Goal: Task Accomplishment & Management: Use online tool/utility

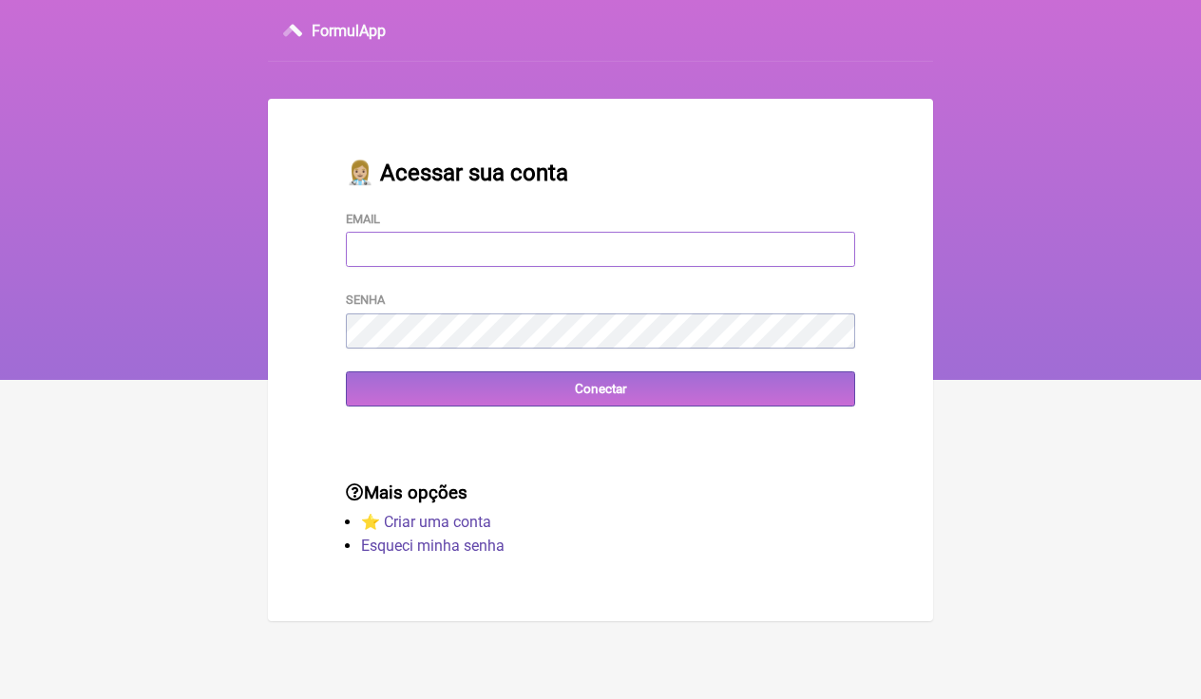
type input "[EMAIL_ADDRESS][DOMAIN_NAME]"
click at [601, 390] on input "Conectar" at bounding box center [600, 389] width 509 height 35
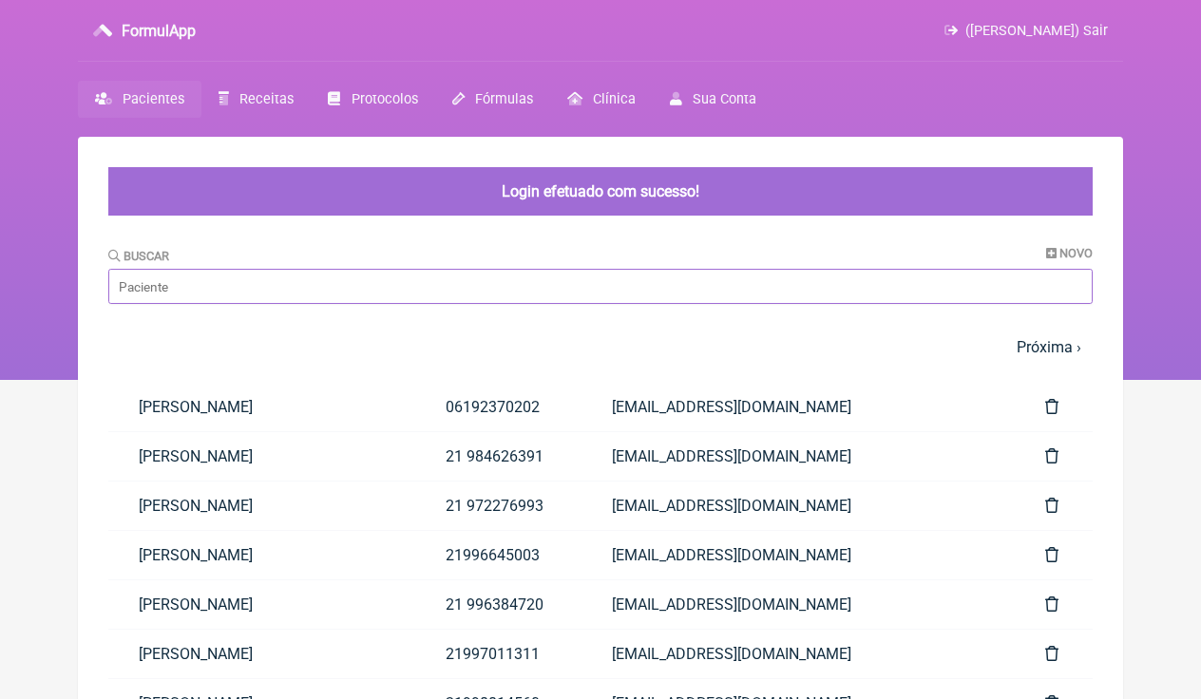
click at [423, 291] on input "Buscar" at bounding box center [600, 286] width 984 height 35
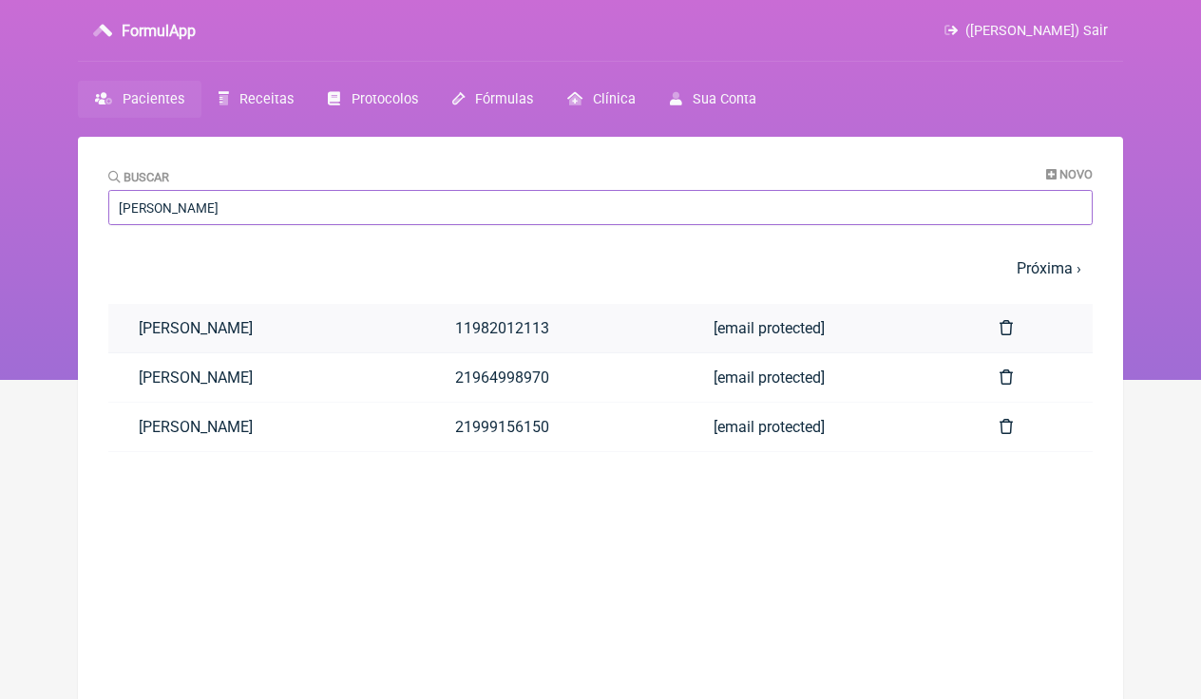
type input "ROBERTO"
click at [293, 337] on link "Roberto Fernando da Cunha Madruga" at bounding box center [266, 328] width 316 height 48
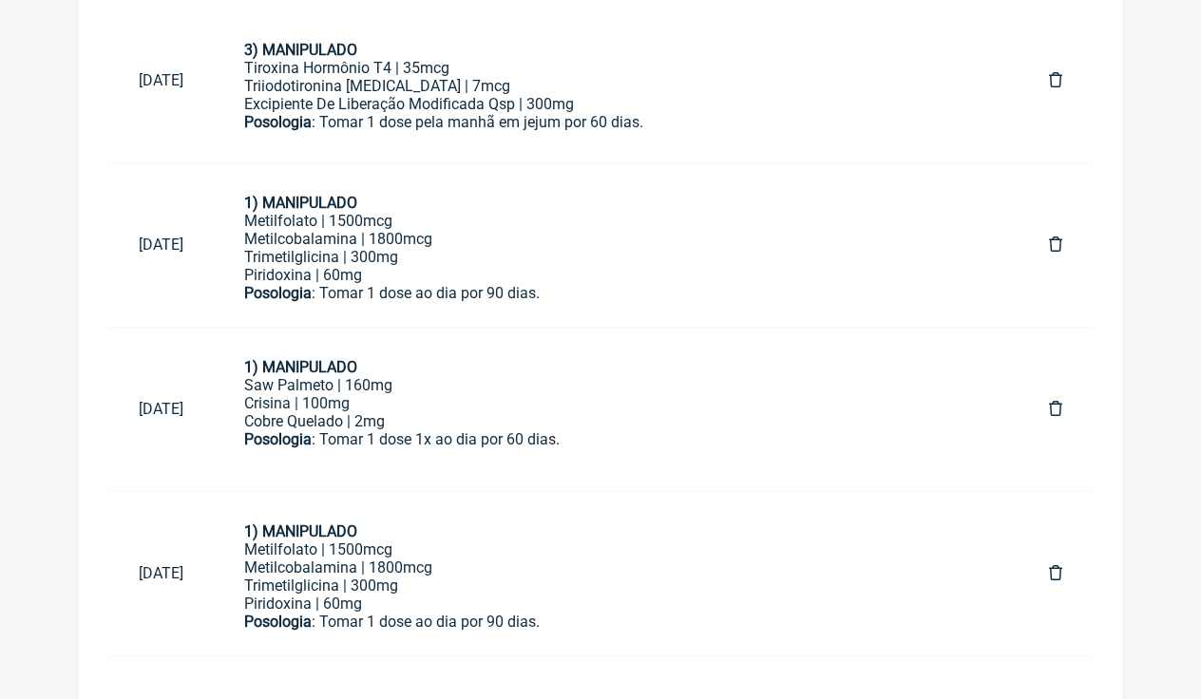
scroll to position [1480, 0]
click at [608, 565] on div "Metilcobalamina | 1800mcg" at bounding box center [616, 569] width 744 height 18
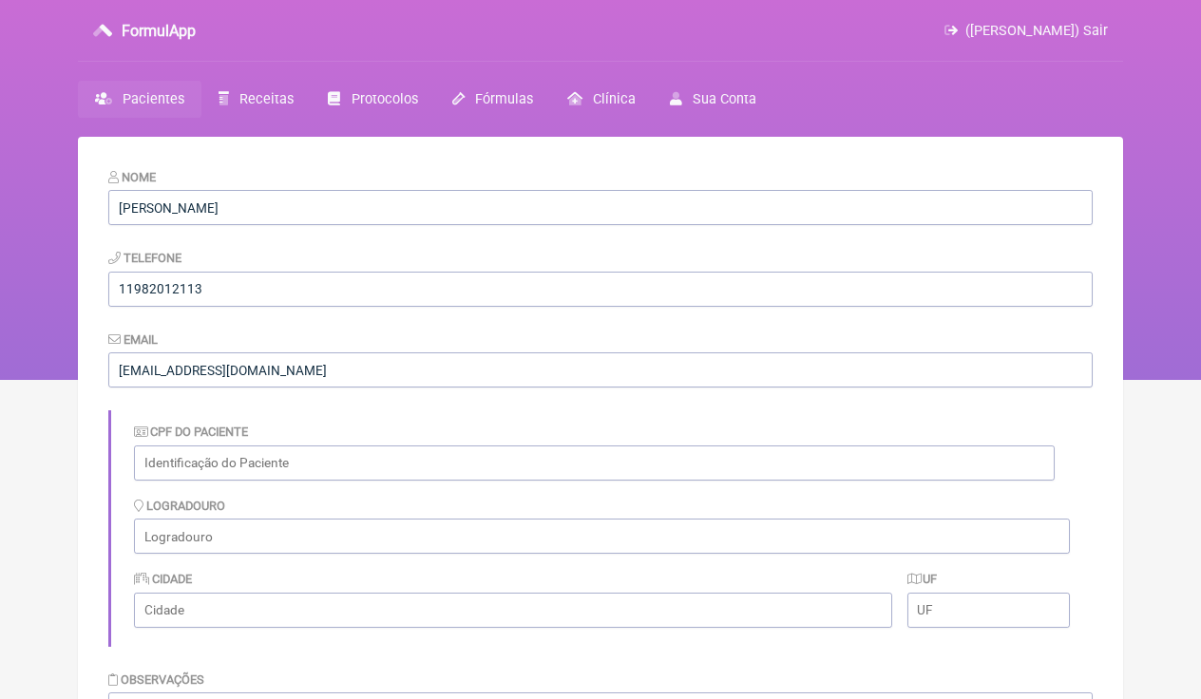
scroll to position [0, 0]
click at [153, 95] on span "Pacientes" at bounding box center [154, 99] width 62 height 16
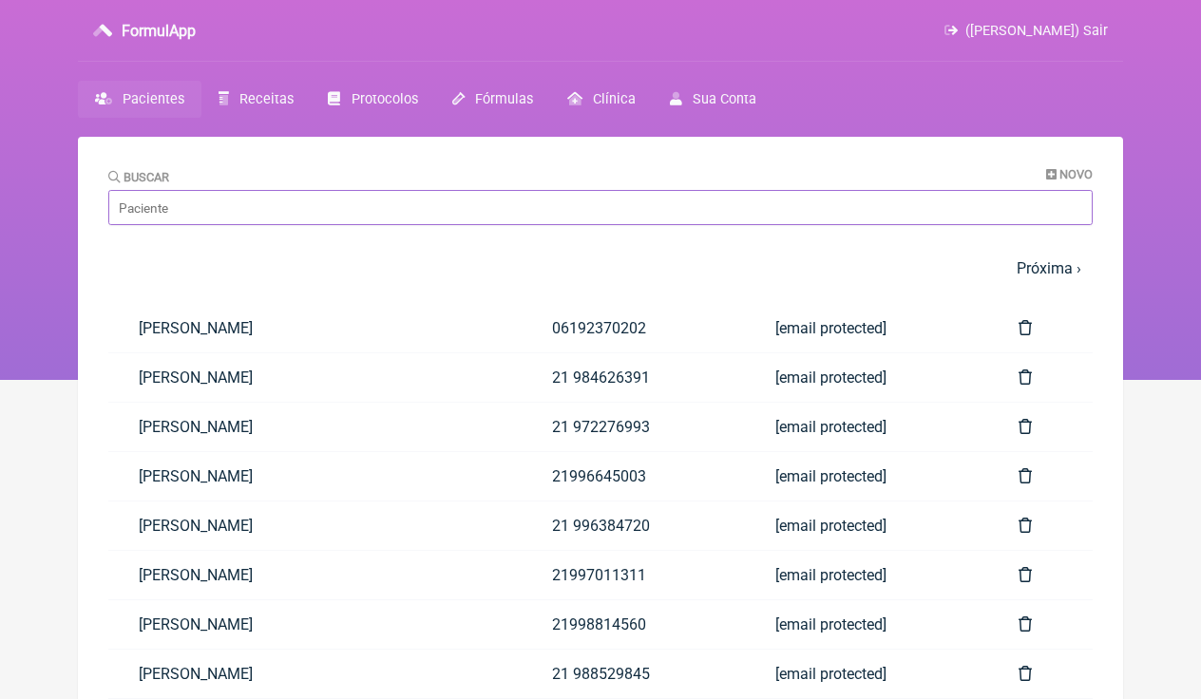
click at [291, 205] on input "Buscar" at bounding box center [600, 207] width 984 height 35
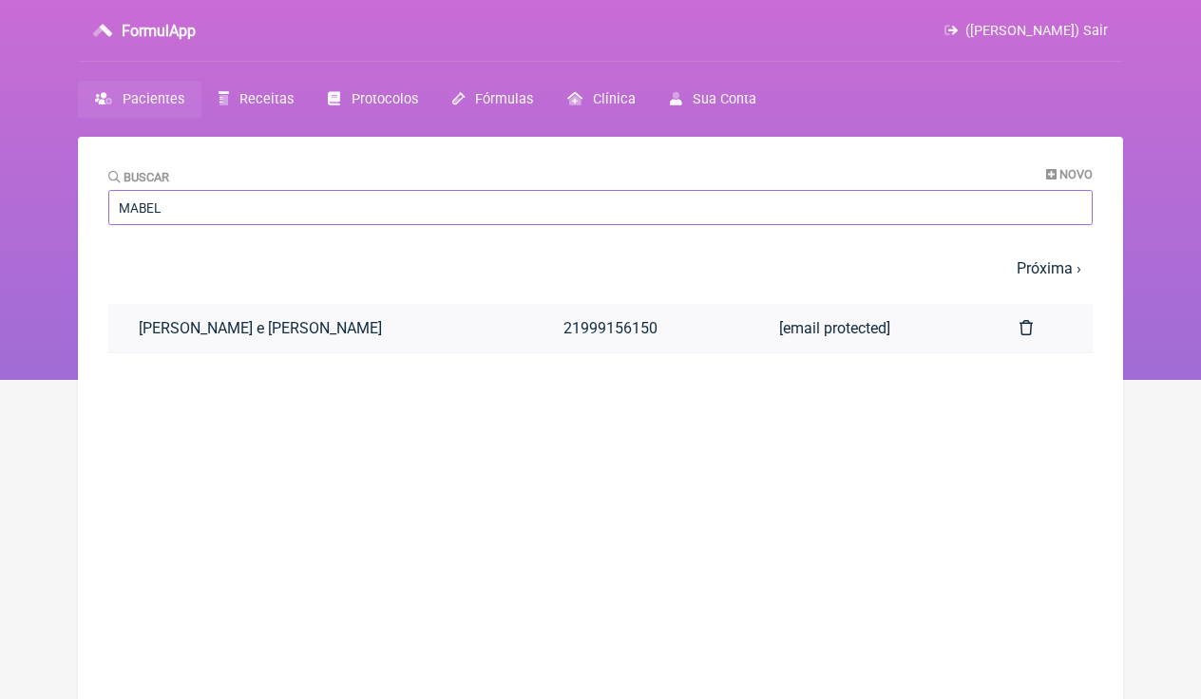
type input "MABEL"
click at [271, 340] on link "Mabel de Sá e Benevides Braga Madruga" at bounding box center [320, 328] width 425 height 48
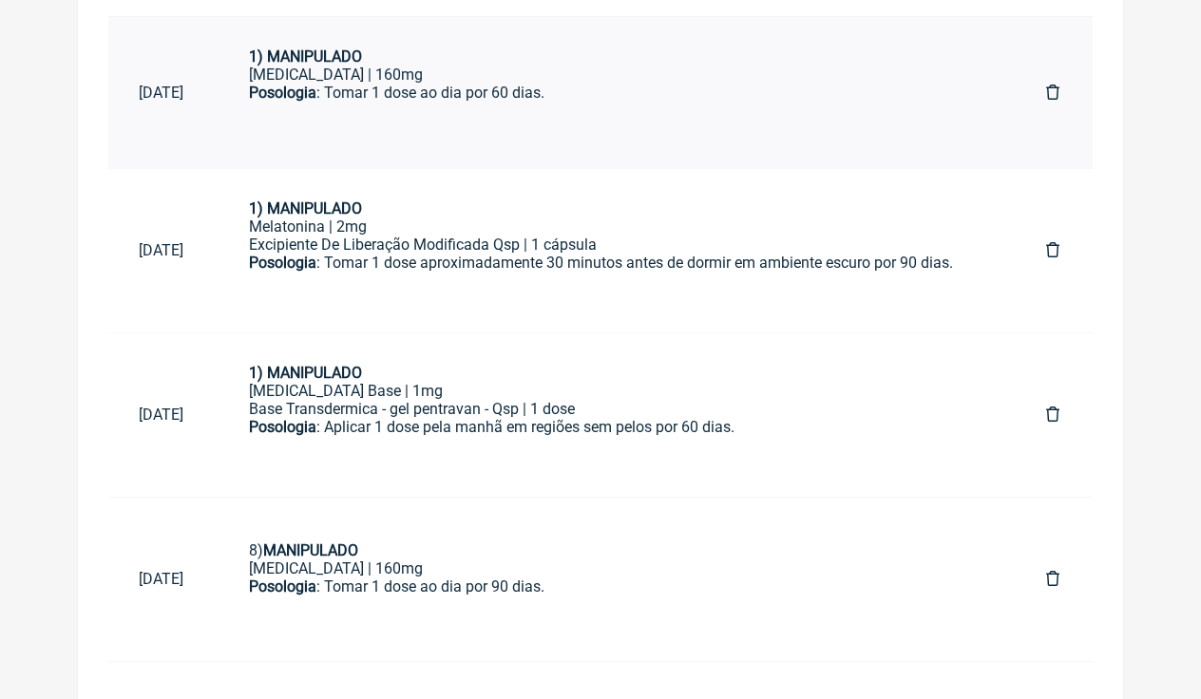
scroll to position [1683, 0]
click at [692, 561] on div "Saw Palmetto | 160mg" at bounding box center [617, 570] width 736 height 18
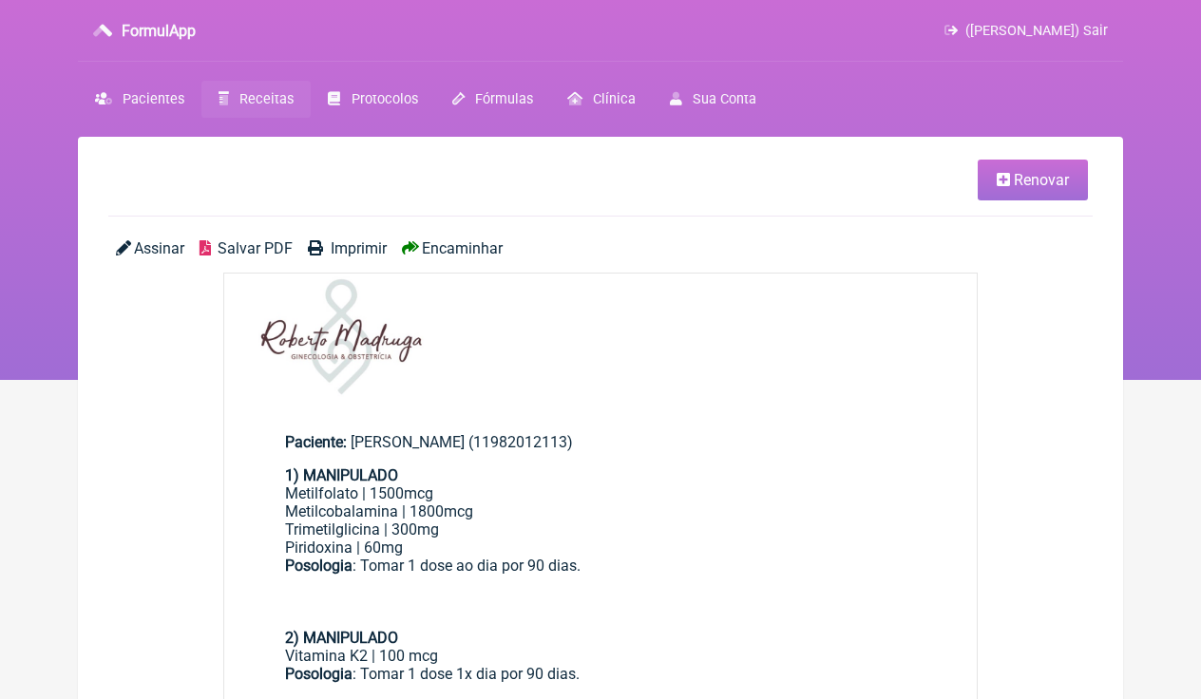
click at [1040, 179] on span "Renovar" at bounding box center [1041, 180] width 55 height 18
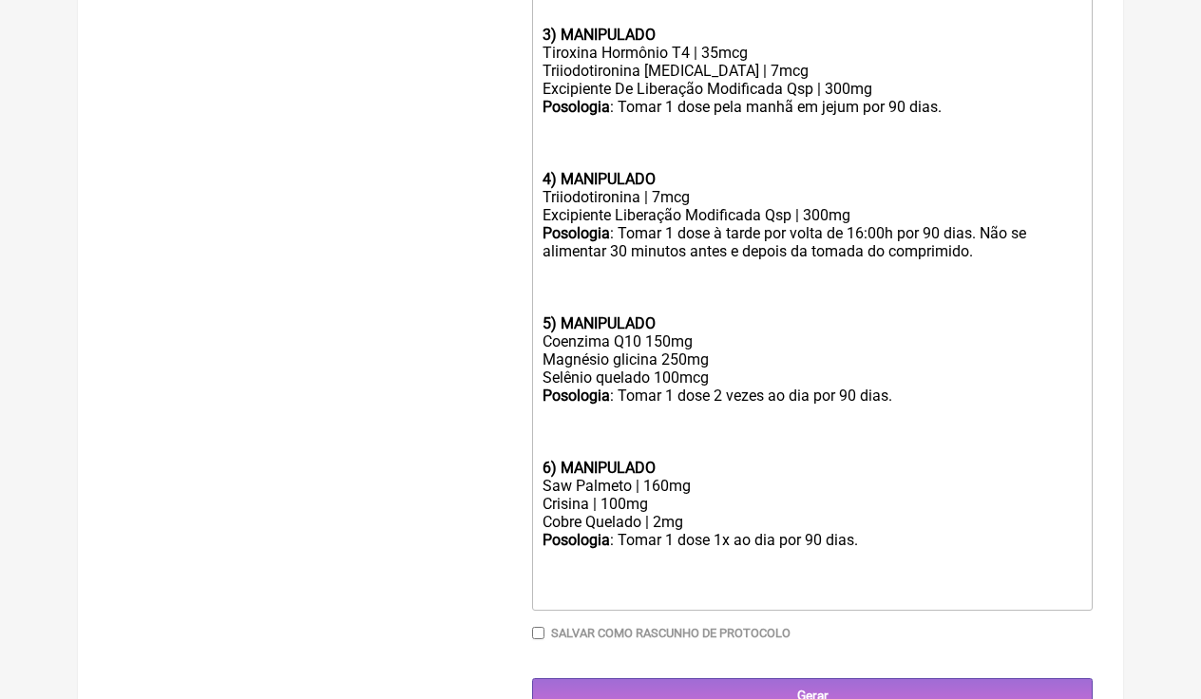
scroll to position [915, 0]
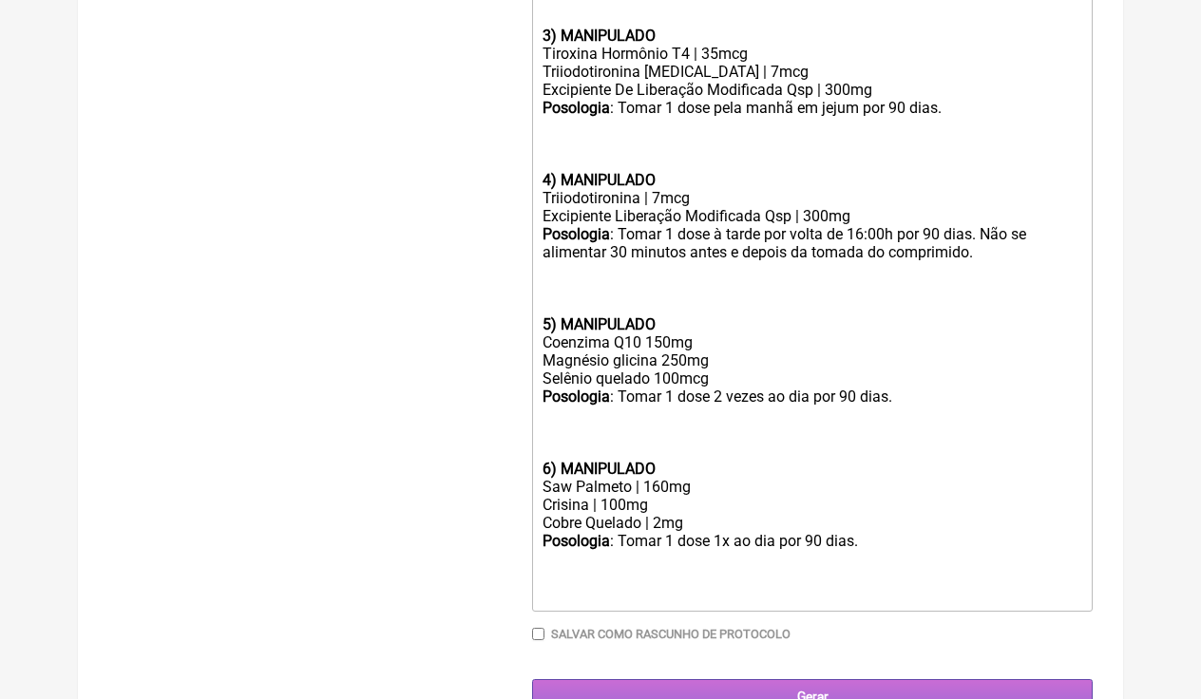
click at [799, 679] on input "Gerar" at bounding box center [812, 696] width 561 height 35
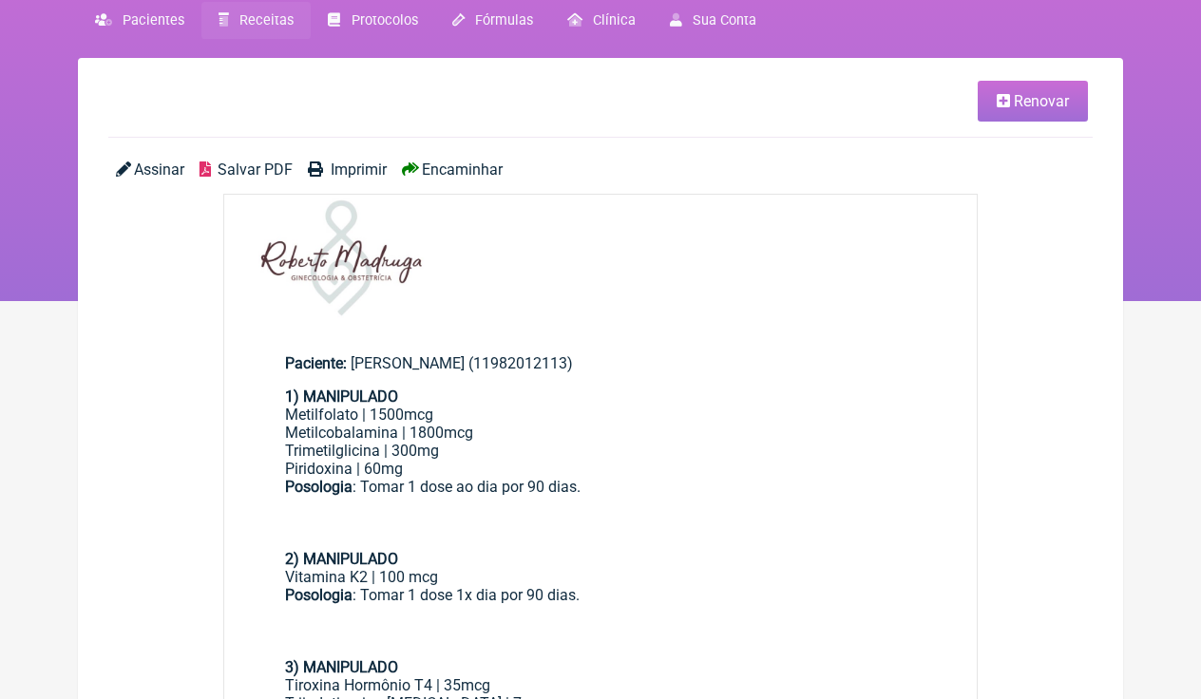
scroll to position [60, 0]
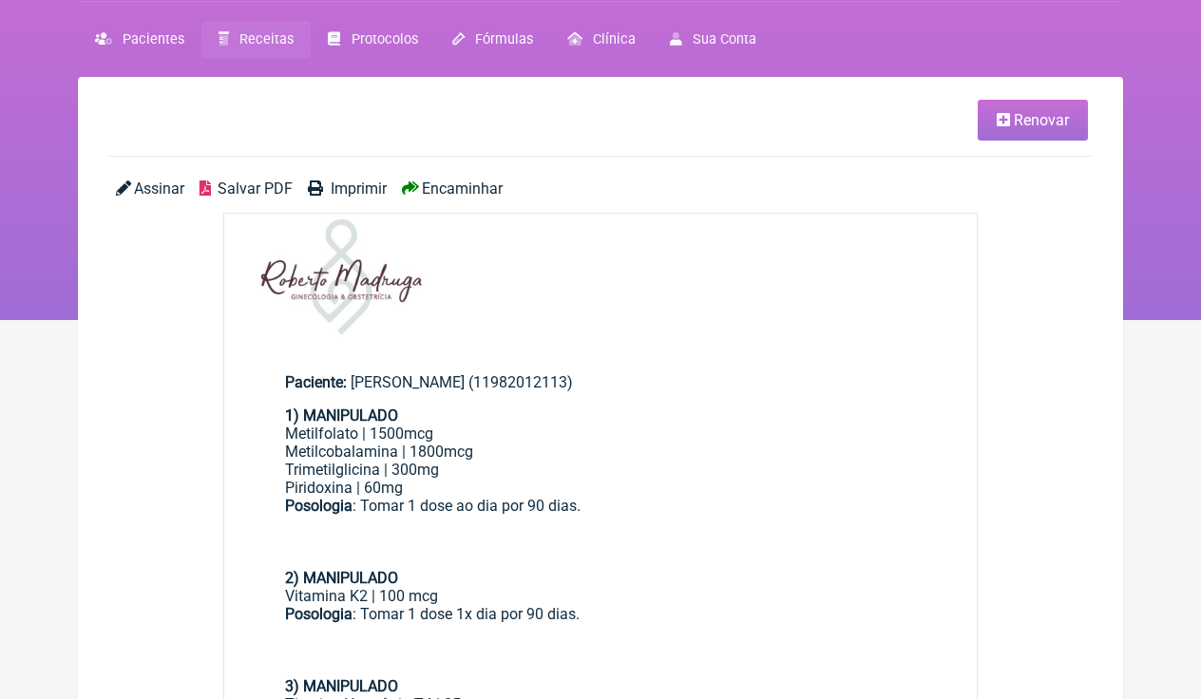
click at [467, 183] on span "Encaminhar" at bounding box center [462, 189] width 81 height 18
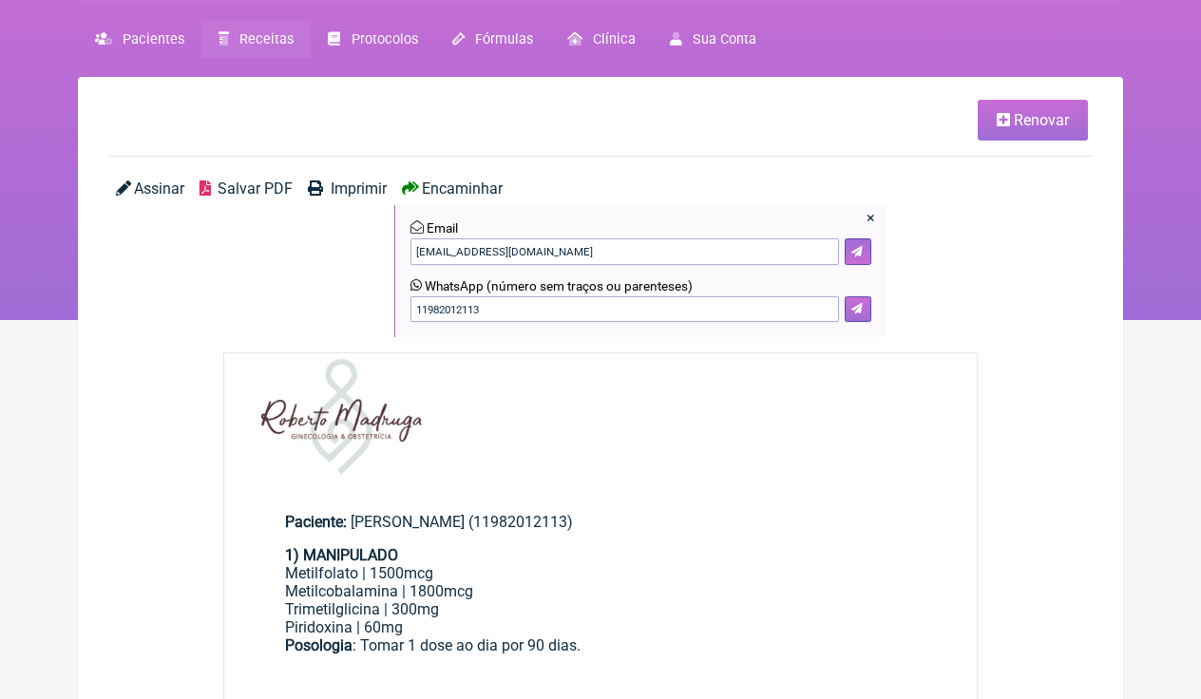
click at [860, 309] on icon at bounding box center [856, 308] width 11 height 11
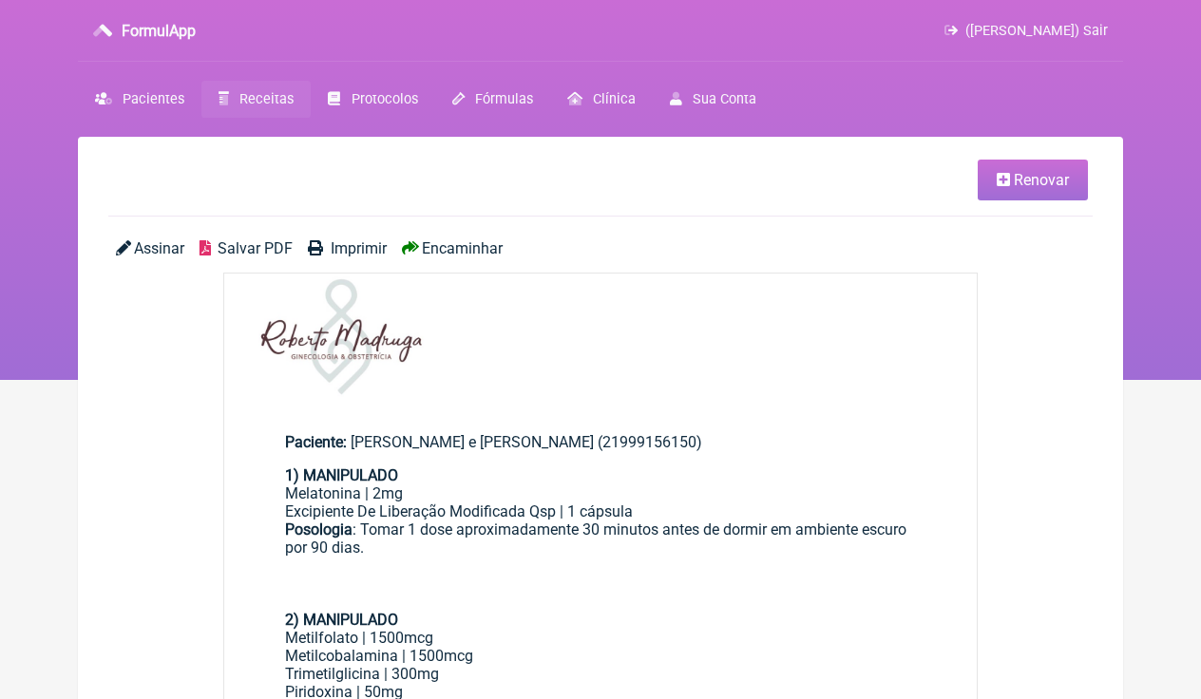
click at [1022, 189] on link "Renovar" at bounding box center [1033, 180] width 110 height 41
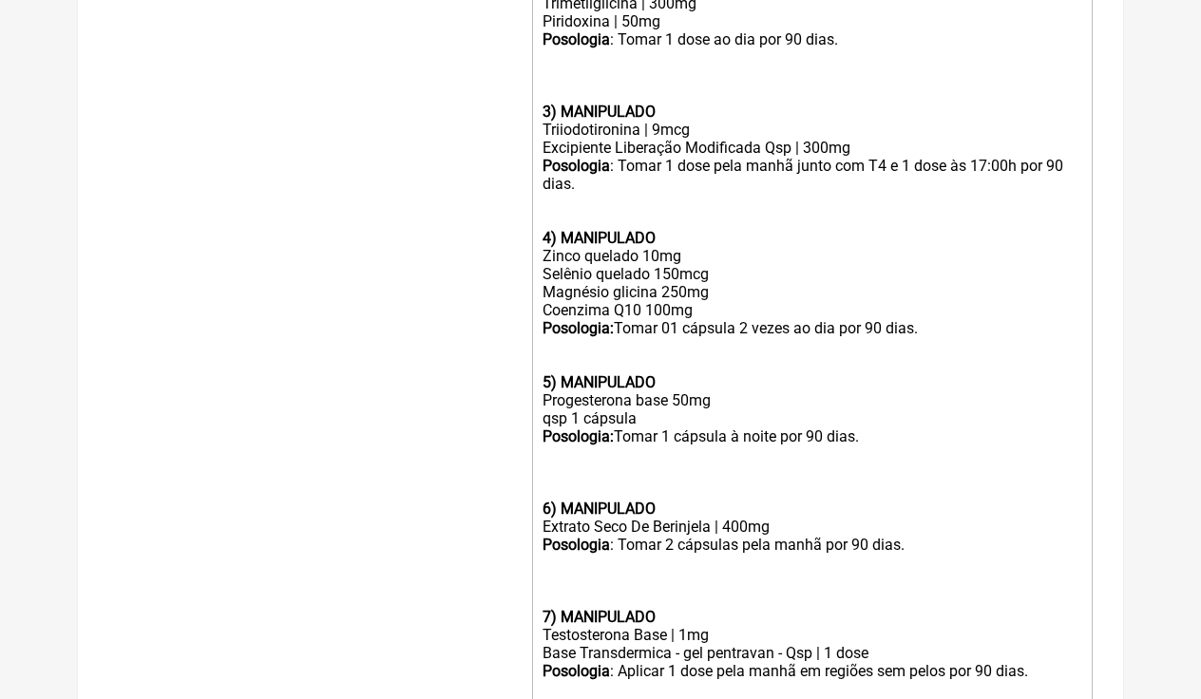
scroll to position [877, 0]
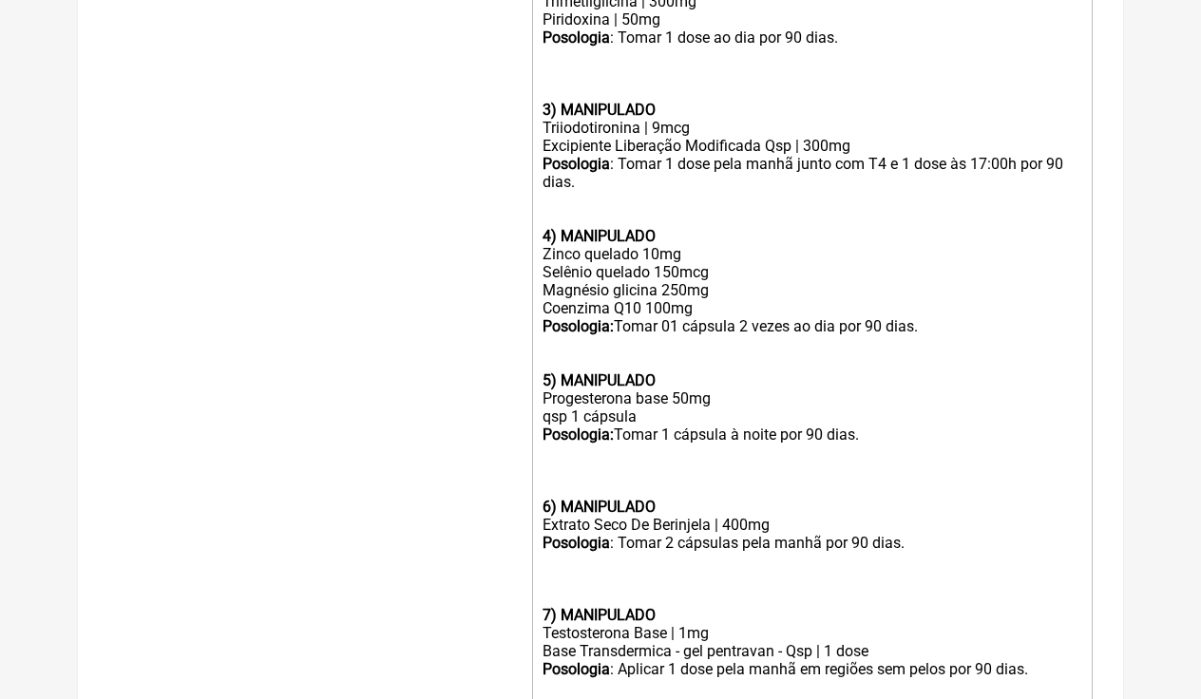
click at [651, 225] on div "Posologia : Tomar 1 dose pela manhã junto com T4 e 1 dose às 17:00h por 90 dias…" at bounding box center [813, 263] width 540 height 217
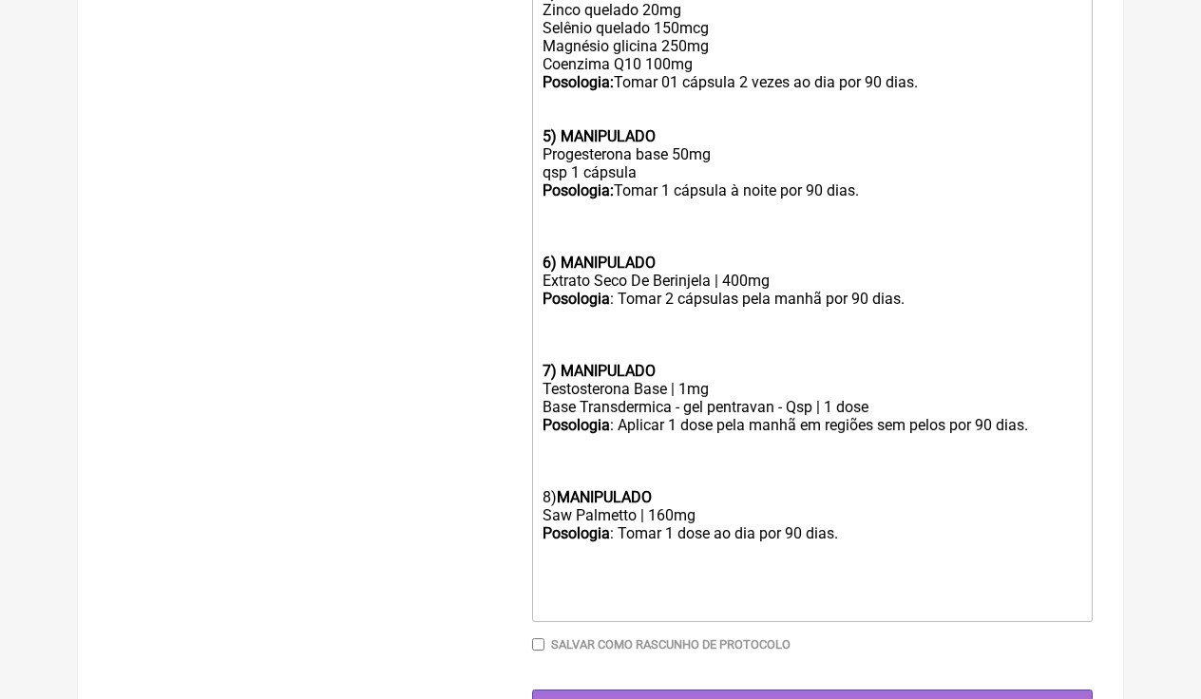
scroll to position [1120, 0]
click at [860, 525] on div "Posologia : Tomar 1 dose ao dia por 90 dias." at bounding box center [813, 534] width 540 height 18
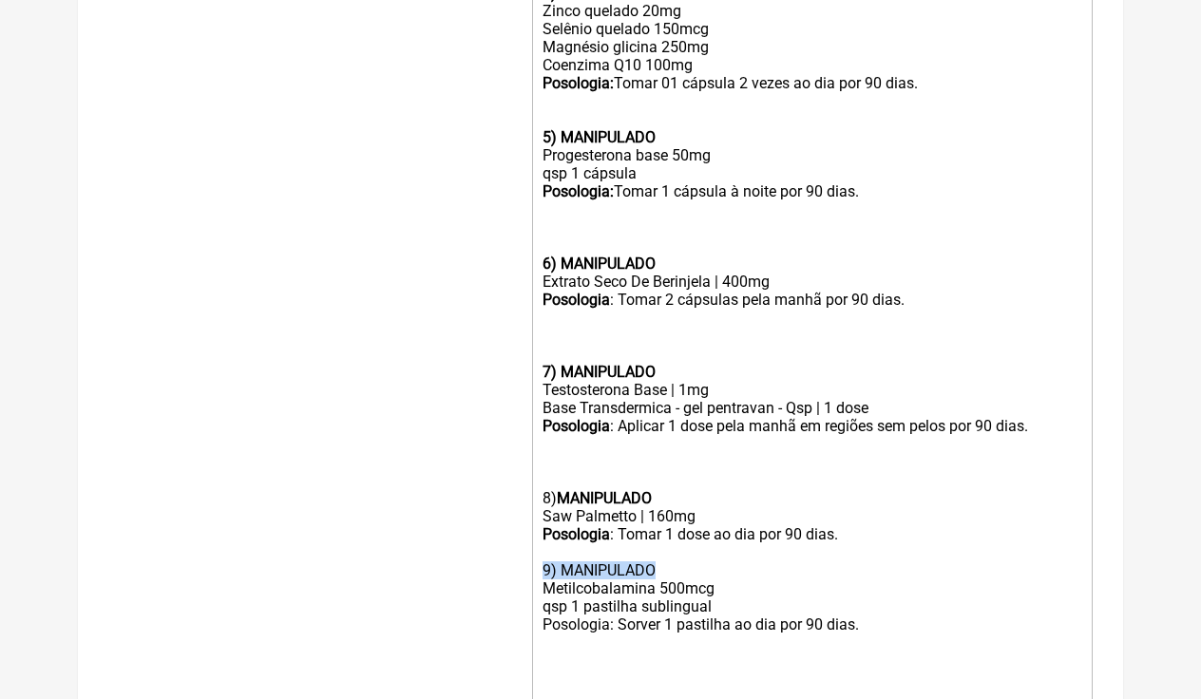
drag, startPoint x: 663, startPoint y: 518, endPoint x: 542, endPoint y: 515, distance: 121.7
click at [540, 515] on trix-editor "1) MANIPULADO Melatonina | 2mg Excipiente De Liberação Modificada Qsp | 1 cápsu…" at bounding box center [812, 129] width 561 height 1170
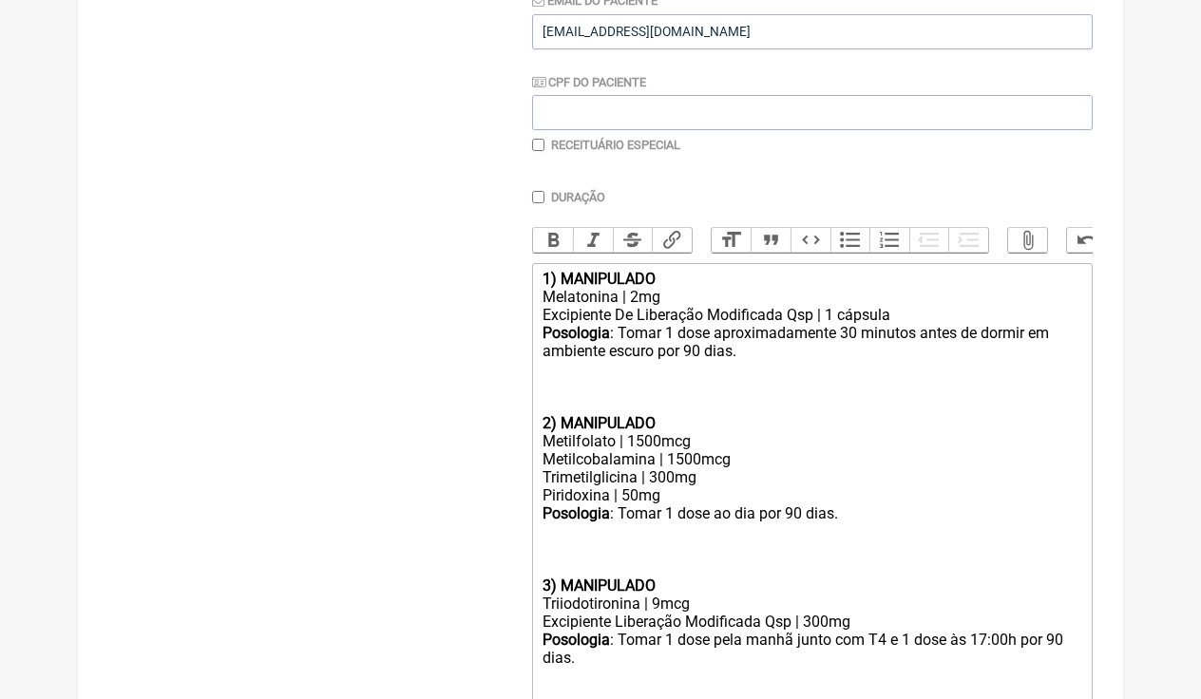
scroll to position [400, 0]
click at [560, 238] on button "Bold" at bounding box center [553, 241] width 40 height 25
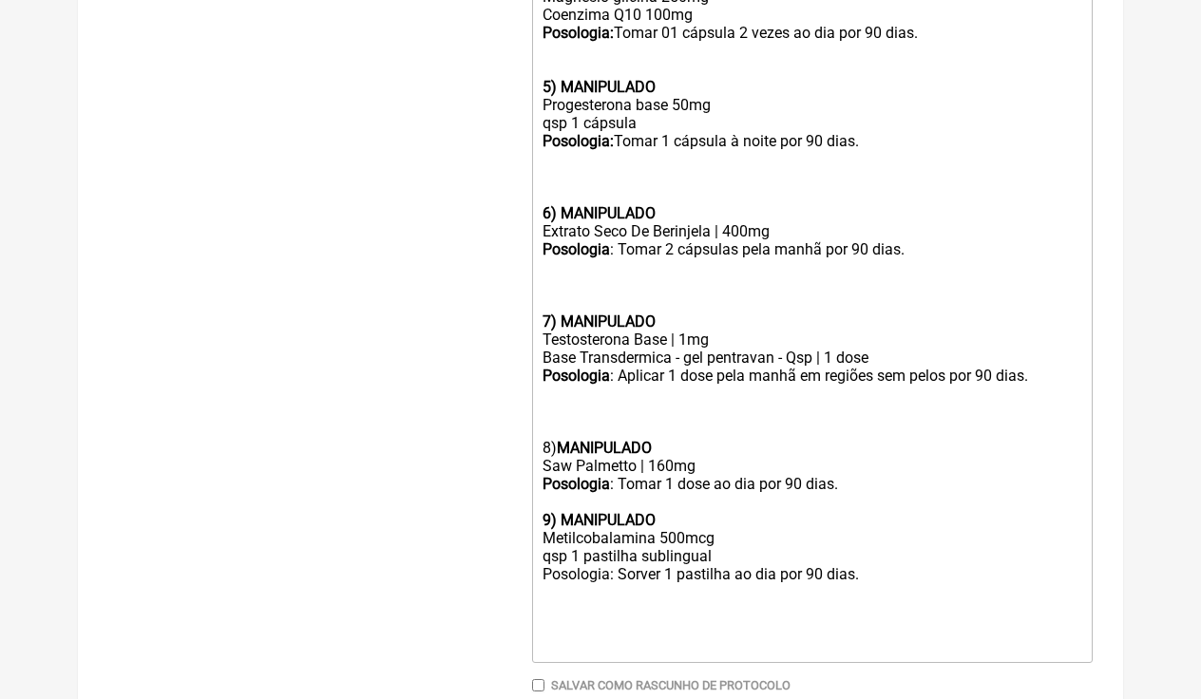
scroll to position [1204, 0]
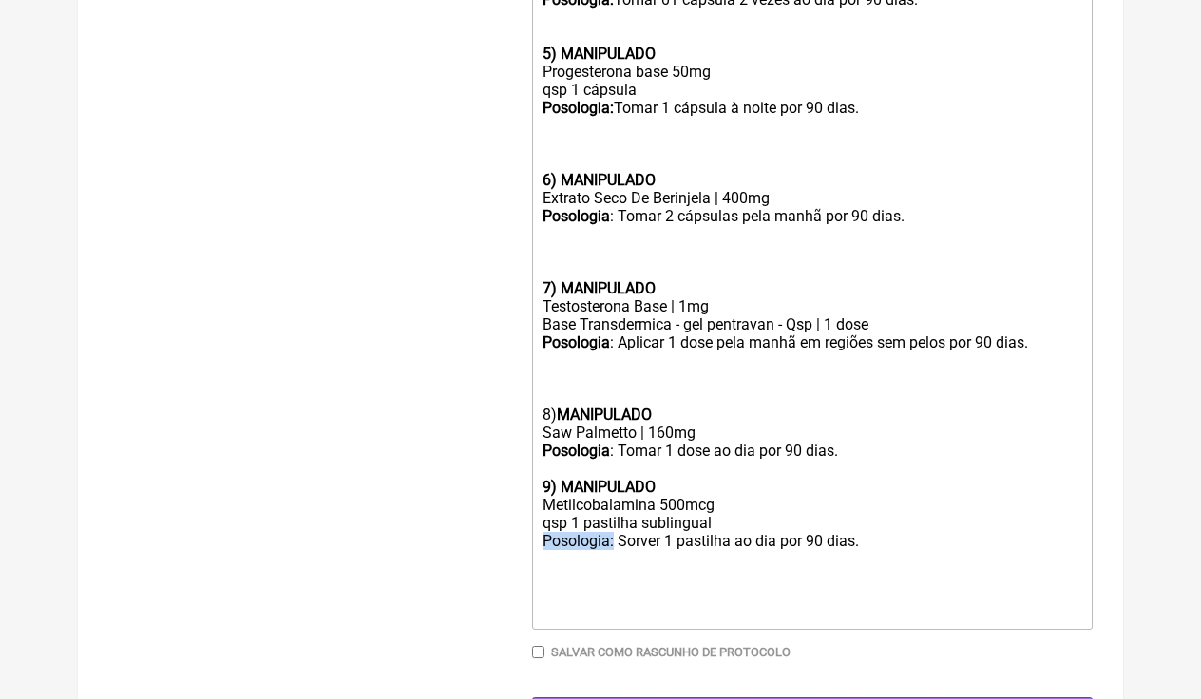
drag, startPoint x: 614, startPoint y: 486, endPoint x: 543, endPoint y: 484, distance: 71.3
click at [543, 484] on div "Posologia : Tomar 1 dose ao dia por 90 dias. 9) MANIPULADO Metilcobalamina 500m…" at bounding box center [813, 496] width 540 height 108
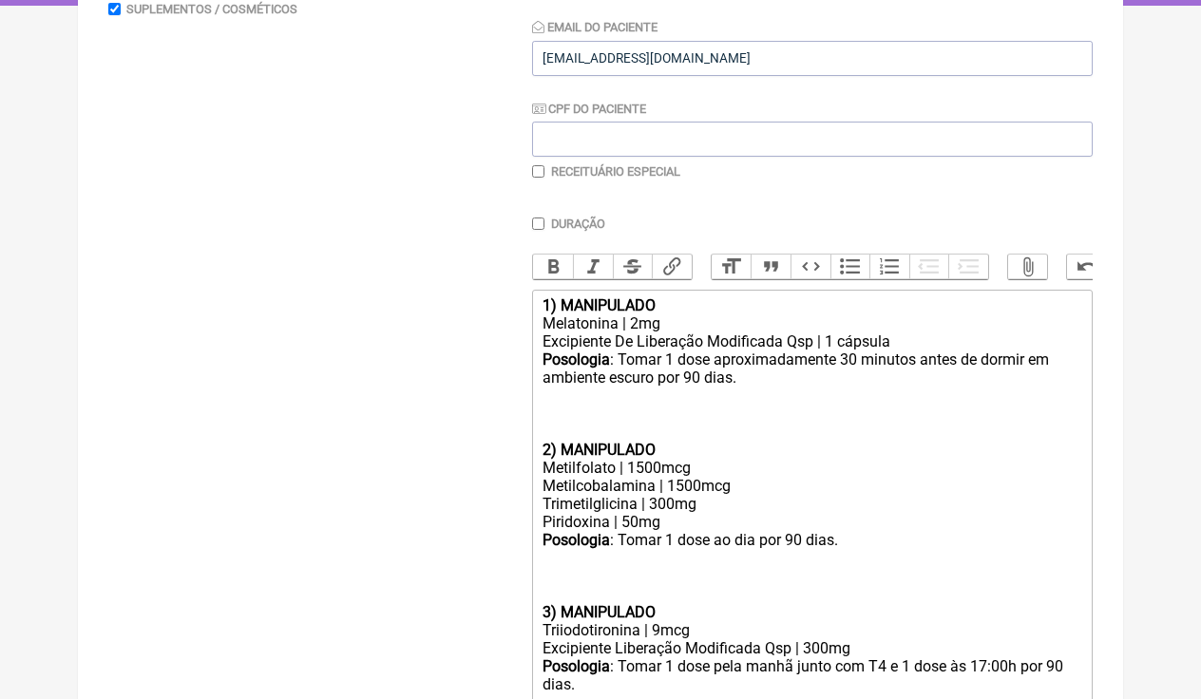
scroll to position [343, 0]
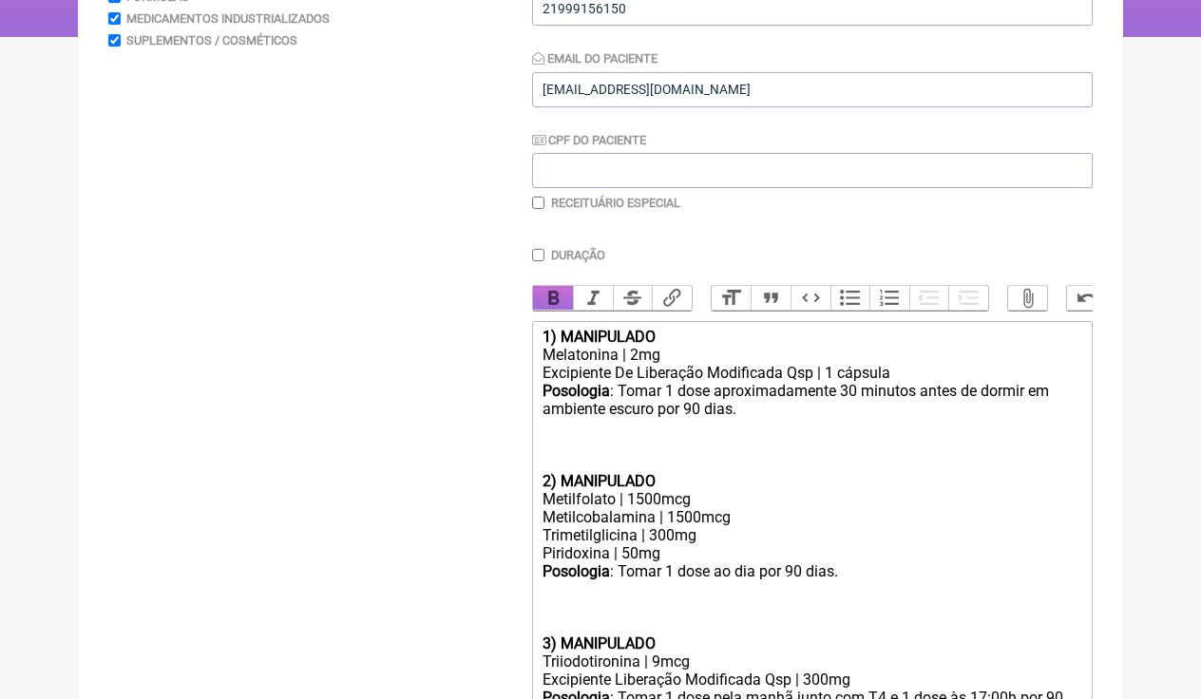
click at [548, 289] on button "Bold" at bounding box center [553, 298] width 40 height 25
click at [556, 435] on div "Posologia : Tomar 1 dose aproximadamente 30 minutos antes de dormir em ambiente…" at bounding box center [813, 427] width 540 height 90
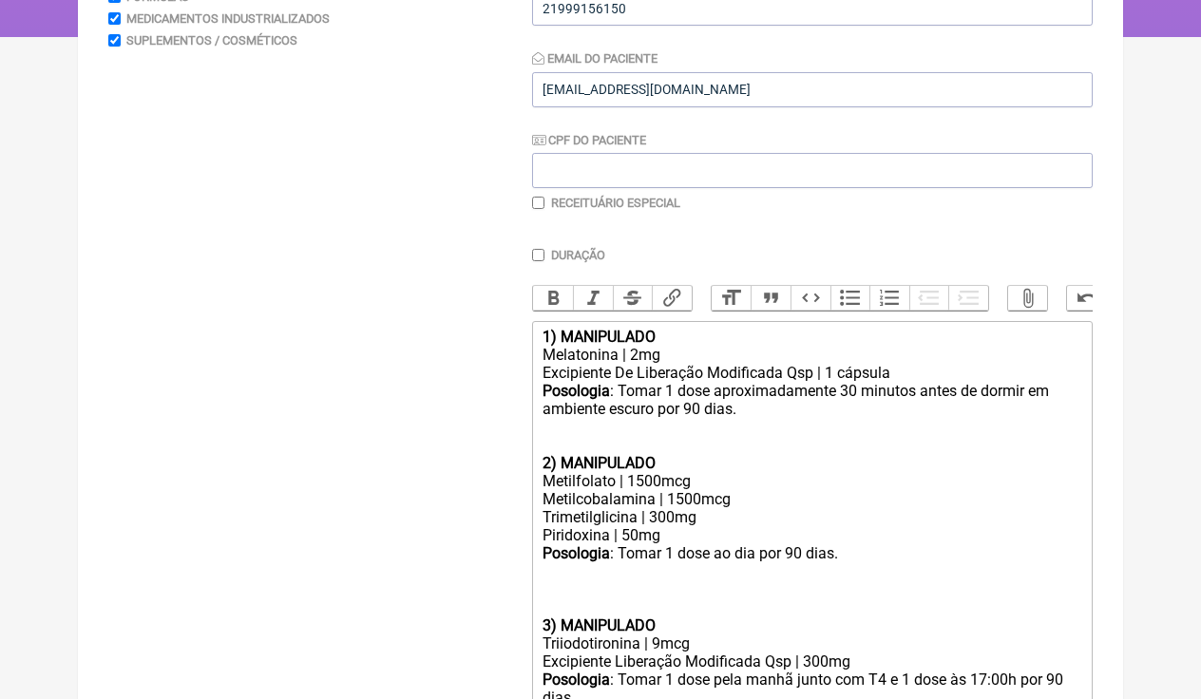
click at [548, 572] on div "Posologia : Tomar 1 dose ao dia por 90 dias." at bounding box center [813, 580] width 540 height 72
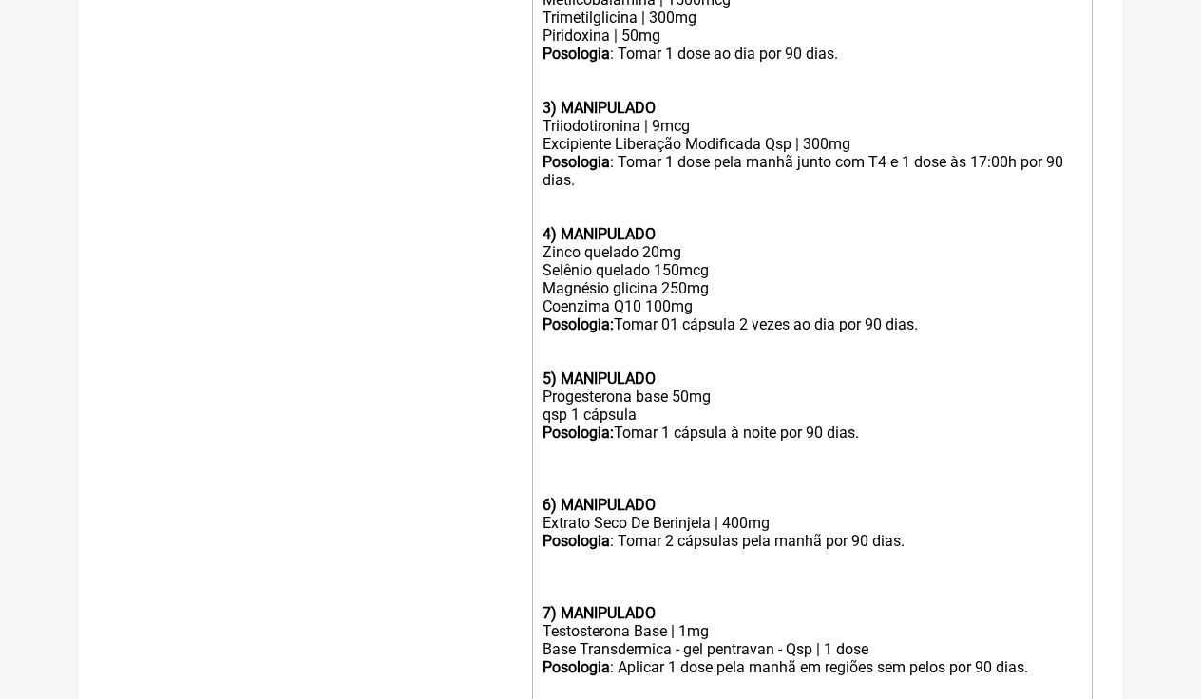
scroll to position [867, 0]
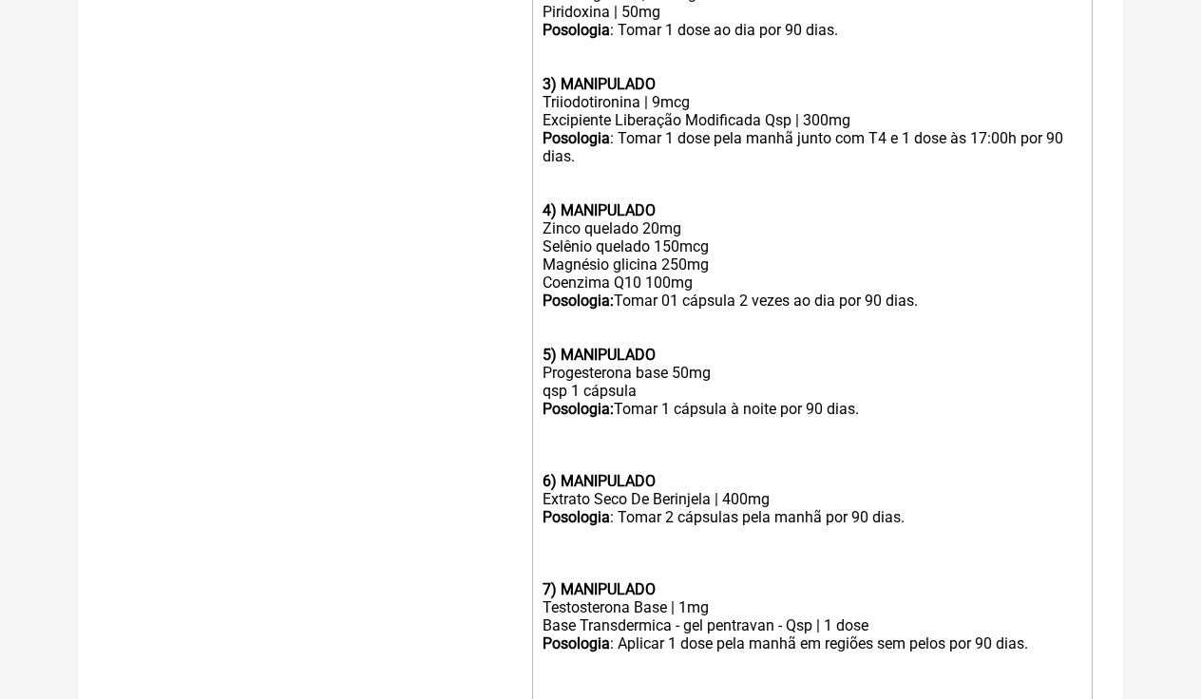
click at [569, 419] on div "Progesterona base 50mg qsp 1 cápsula Posologia: Tomar 1 cápsula à noite por 90 …" at bounding box center [813, 427] width 540 height 126
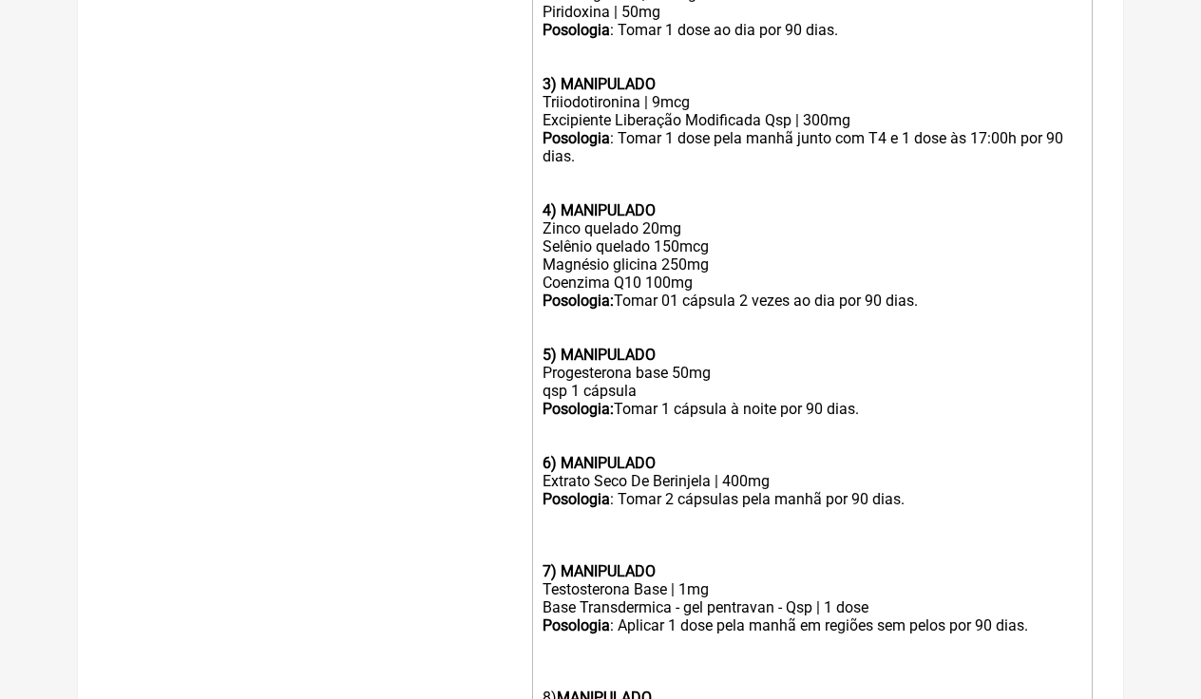
click at [547, 502] on div "Posologia : Tomar 2 cápsulas pela manhã por 90 dias. 7) MANIPULADO" at bounding box center [813, 535] width 540 height 90
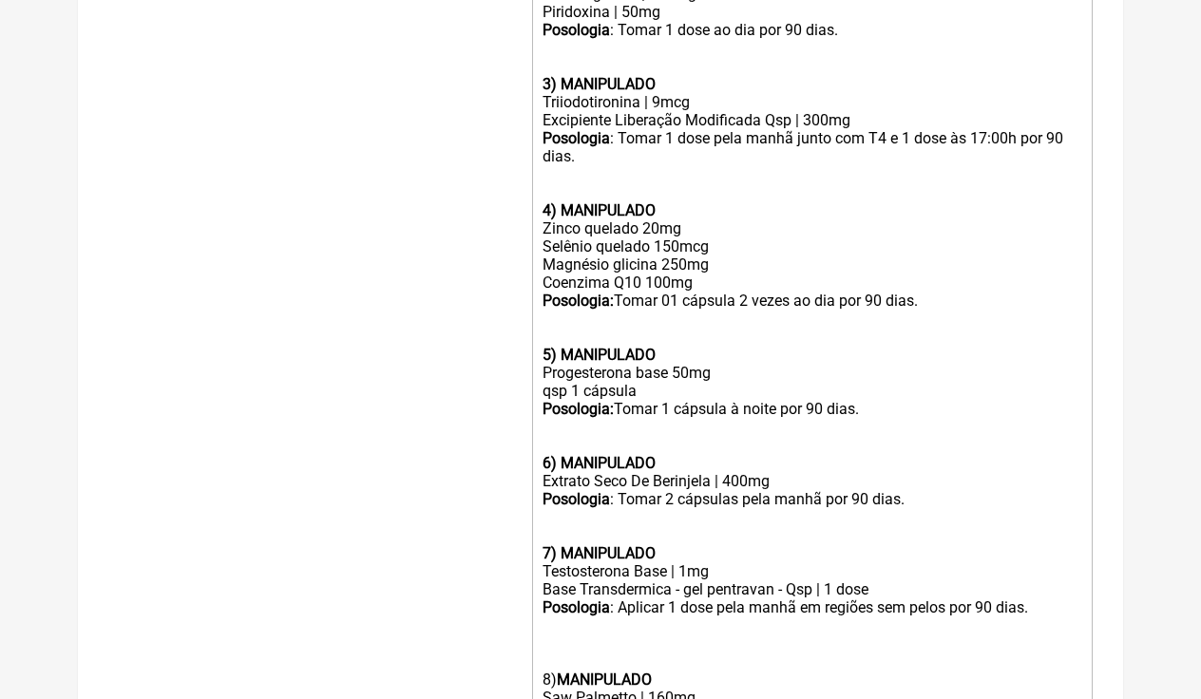
click at [549, 608] on div "Posologia : Aplicar 1 dose pela manhã em regiões sem pelos por 90 dias. 8) MANI…" at bounding box center [813, 644] width 540 height 90
type trix-editor "<div><strong>1) MANIPULADO</strong></div><div>Melatonina | 2mg</div><div>Excipi…"
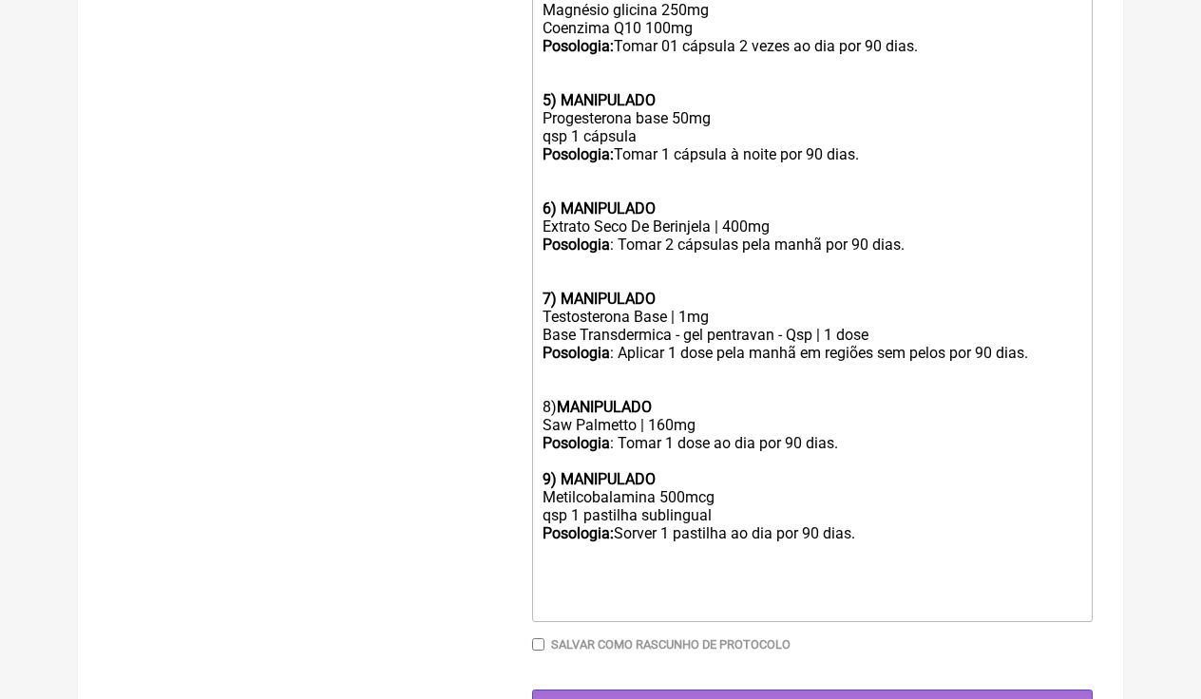
scroll to position [1120, 0]
click at [785, 691] on input "Gerar" at bounding box center [812, 708] width 561 height 35
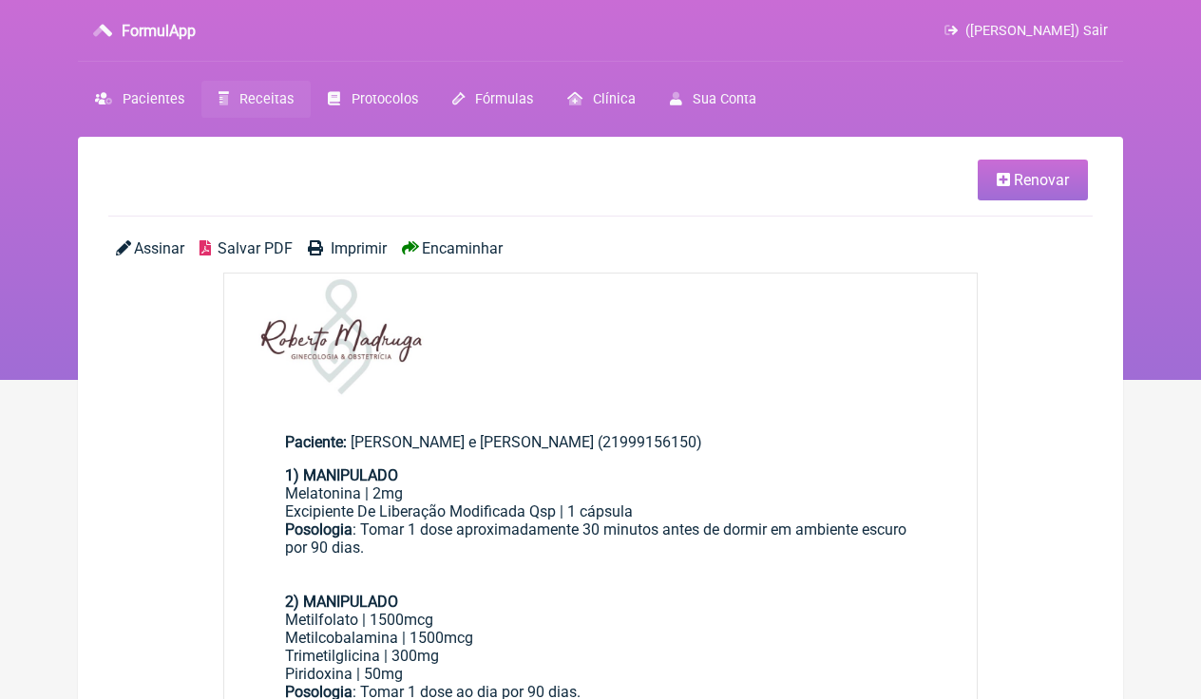
click at [467, 251] on span "Encaminhar" at bounding box center [462, 248] width 81 height 18
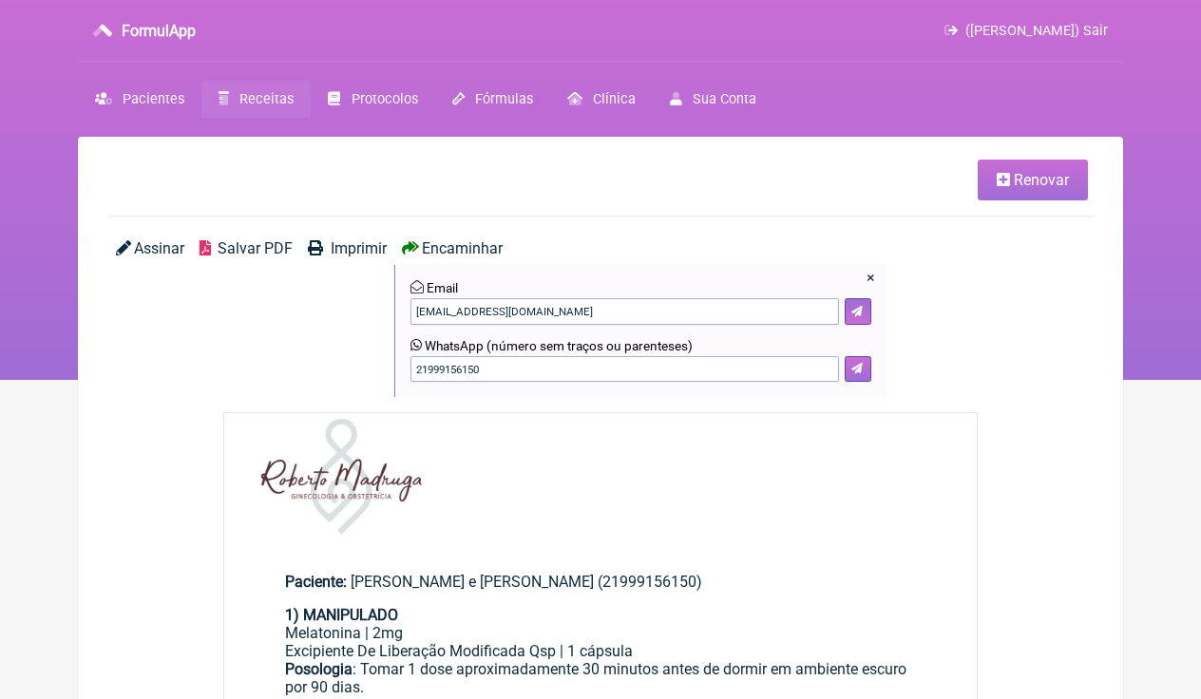
click at [863, 365] on icon at bounding box center [856, 368] width 11 height 11
